Goal: Check status: Check status

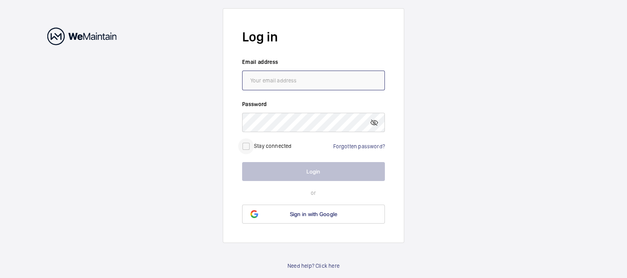
type input "[EMAIL_ADDRESS][DOMAIN_NAME]"
click at [248, 145] on input "checkbox" at bounding box center [246, 146] width 16 height 16
checkbox input "true"
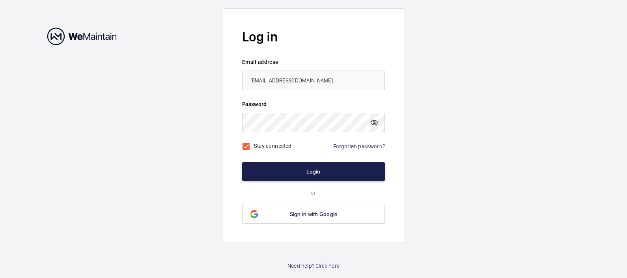
click at [300, 163] on button "Login" at bounding box center [313, 171] width 143 height 19
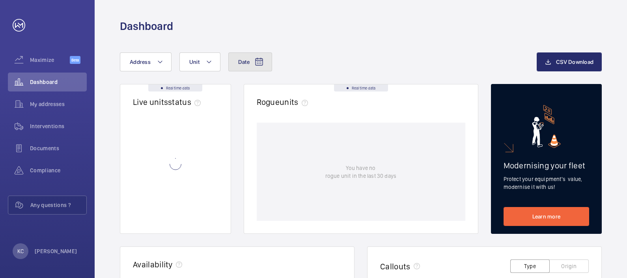
click at [256, 61] on mat-icon at bounding box center [258, 61] width 9 height 9
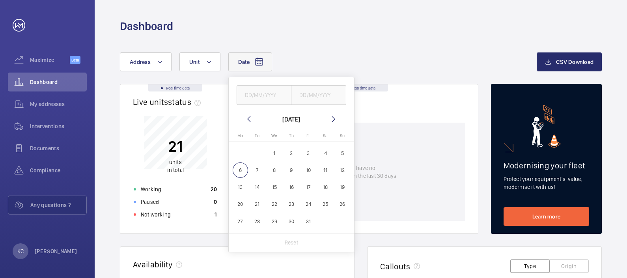
click at [246, 117] on mat-icon at bounding box center [248, 118] width 9 height 9
click at [240, 221] on span "29" at bounding box center [240, 221] width 15 height 15
type input "[DATE]"
click at [333, 116] on mat-icon at bounding box center [333, 118] width 9 height 9
click at [341, 152] on span "5" at bounding box center [342, 152] width 15 height 15
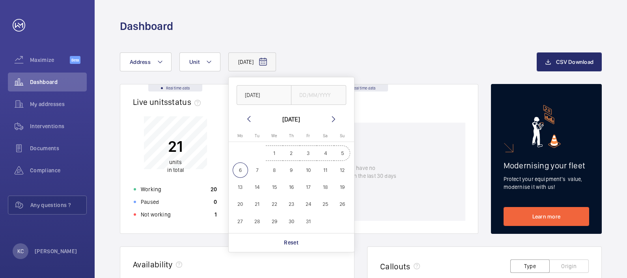
type input "[DATE]"
click at [404, 58] on div "[DATE] - [DATE] [DATE] [DATE] [DATE] [DATE] Mo [DATE] Tu [DATE] We [DATE] Th [D…" at bounding box center [328, 61] width 417 height 19
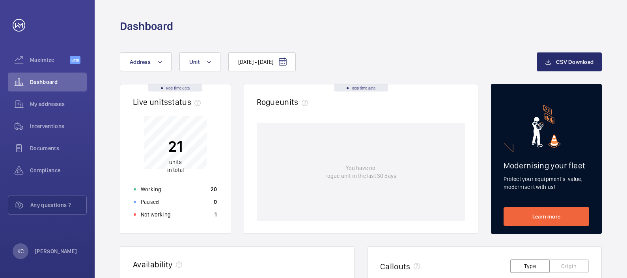
scroll to position [243, 0]
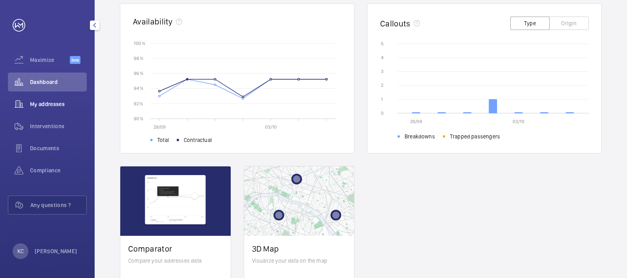
click at [45, 101] on span "My addresses" at bounding box center [58, 104] width 57 height 8
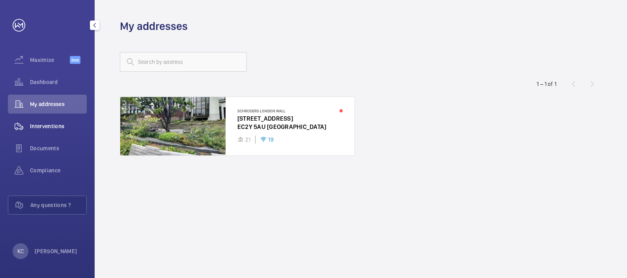
click at [47, 125] on span "Interventions" at bounding box center [58, 126] width 57 height 8
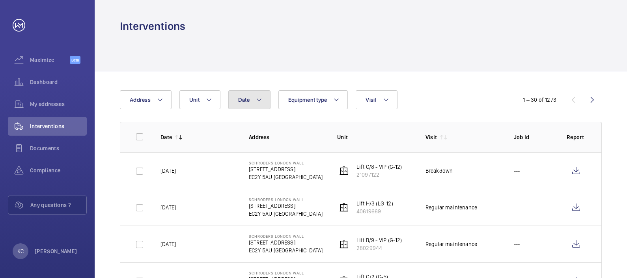
click at [254, 101] on button "Date" at bounding box center [249, 99] width 42 height 19
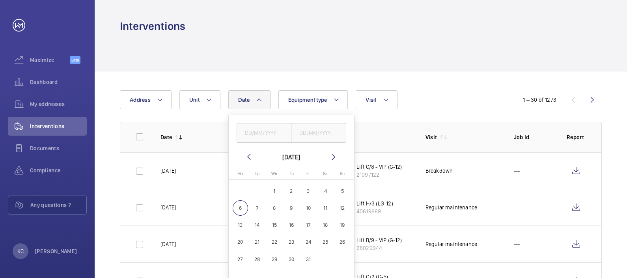
click at [246, 156] on mat-icon at bounding box center [248, 156] width 9 height 9
click at [242, 258] on span "29" at bounding box center [240, 259] width 15 height 15
type input "[DATE]"
click at [333, 156] on mat-icon at bounding box center [333, 156] width 9 height 9
click at [339, 190] on span "5" at bounding box center [342, 190] width 15 height 15
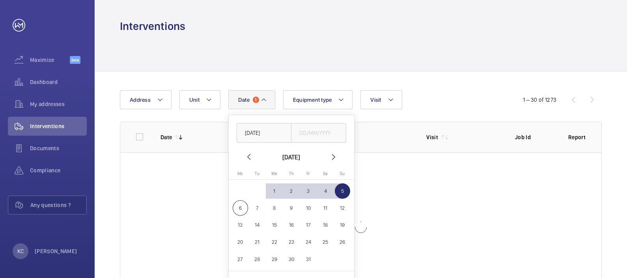
type input "[DATE]"
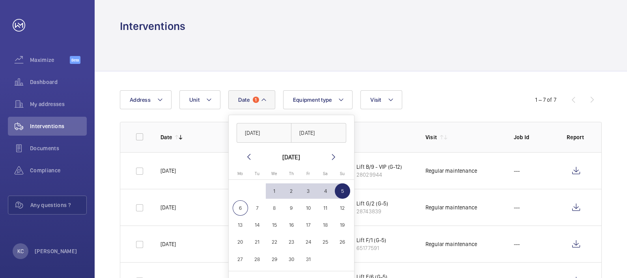
click at [432, 103] on div "Date 1 [DATE] [DATE] [DATE] [DATE] Mo [DATE] Tu [DATE] We [DATE] Th [DATE] Fr […" at bounding box center [313, 99] width 387 height 19
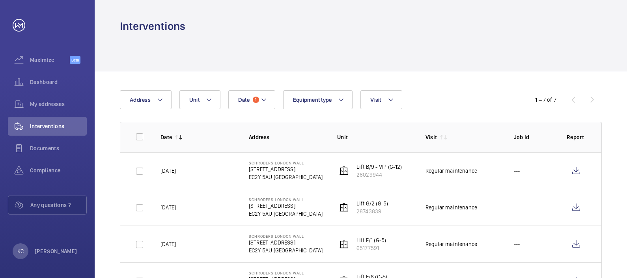
scroll to position [149, 0]
